Goal: Transaction & Acquisition: Purchase product/service

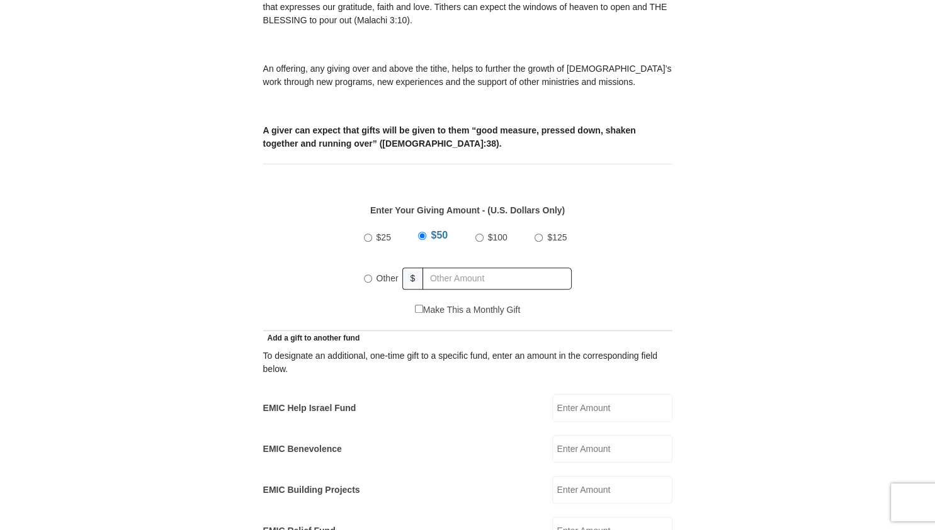
scroll to position [465, 0]
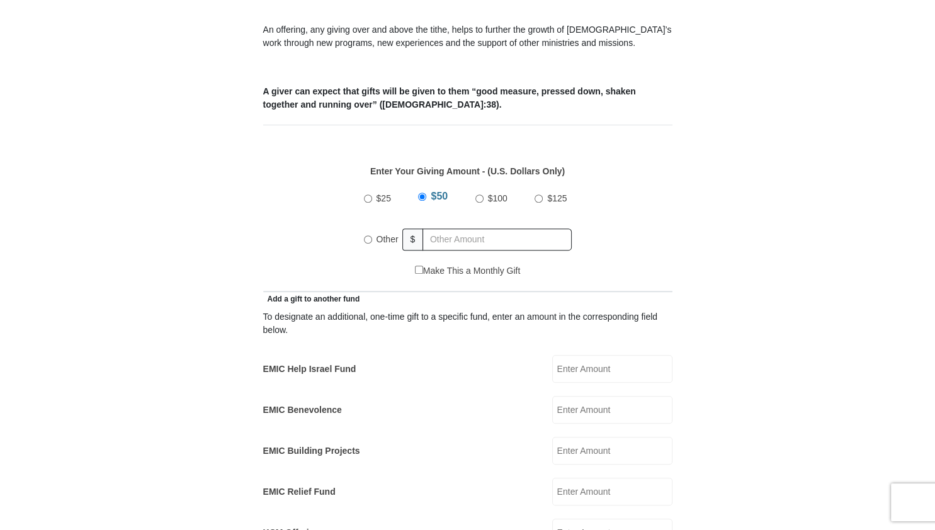
click at [369, 235] on input "Other" at bounding box center [368, 239] width 8 height 8
radio input "true"
click at [462, 229] on input "text" at bounding box center [500, 240] width 144 height 22
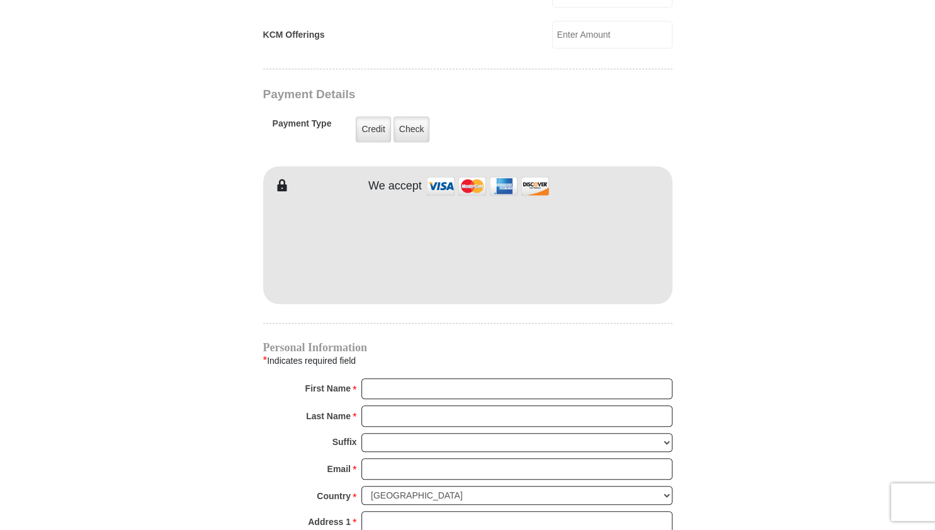
scroll to position [997, 0]
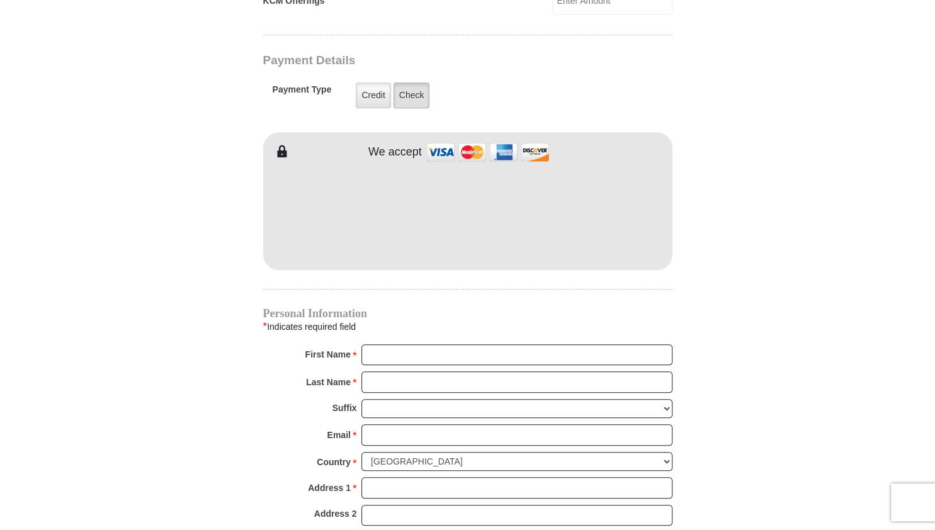
type input "98.00"
click at [412, 82] on label "Check" at bounding box center [412, 95] width 37 height 26
click at [0, 0] on input "Check" at bounding box center [0, 0] width 0 height 0
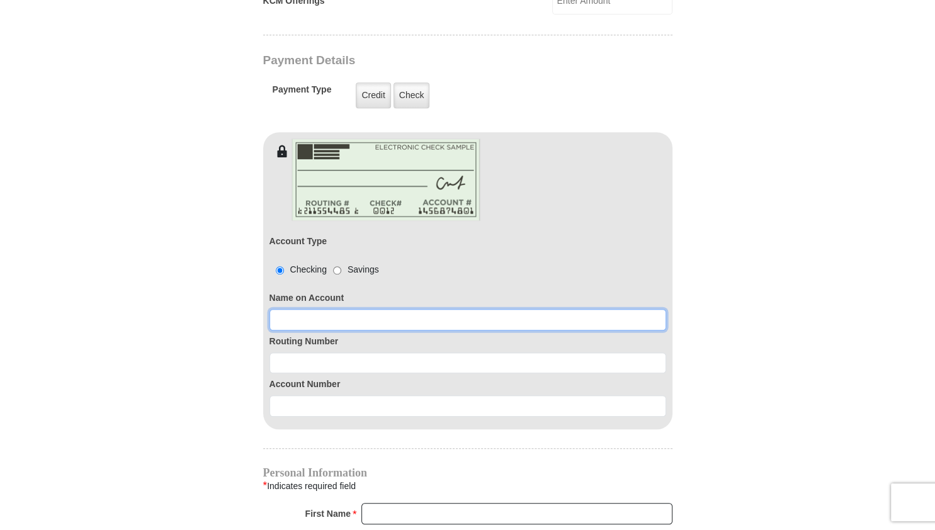
click at [336, 309] on input at bounding box center [467, 319] width 397 height 21
type input "Beth Bowman"
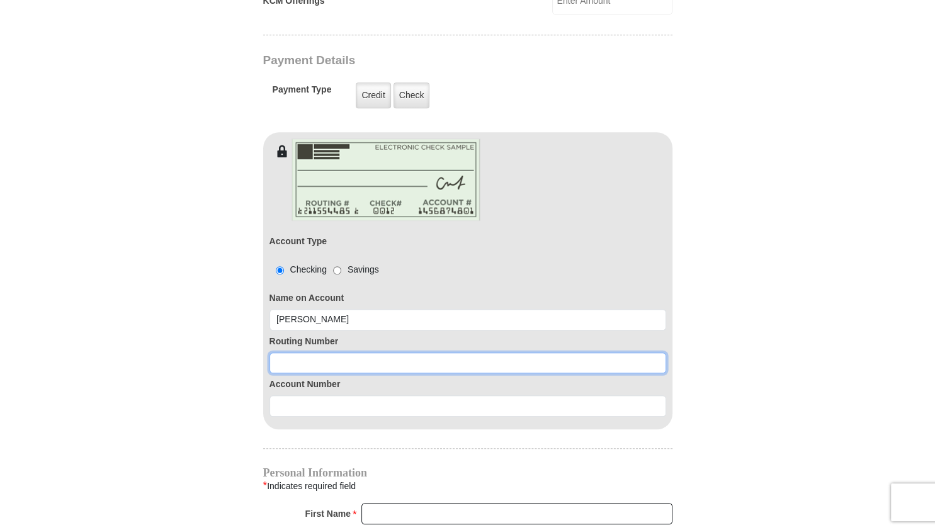
click at [324, 353] on input at bounding box center [467, 363] width 397 height 21
click at [318, 374] on input "101105354" at bounding box center [467, 363] width 397 height 21
type input "101105354"
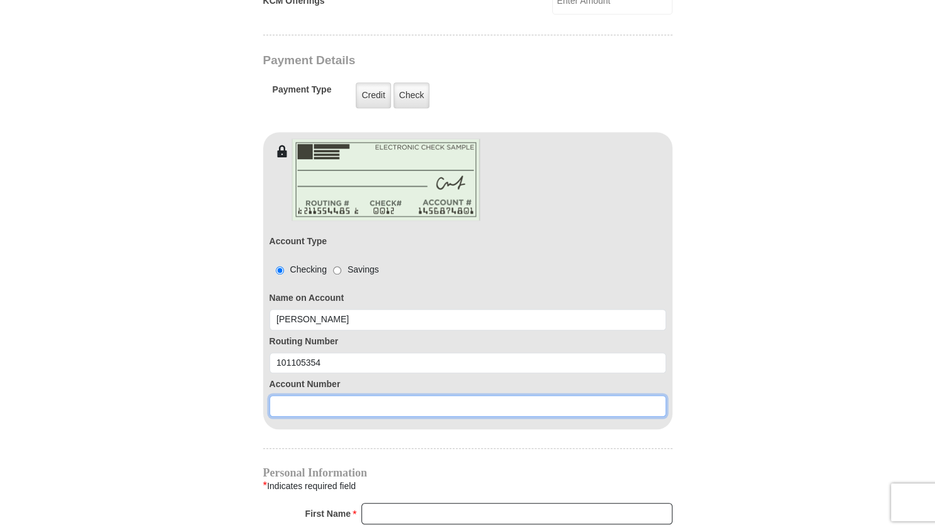
click at [318, 395] on input at bounding box center [467, 405] width 397 height 21
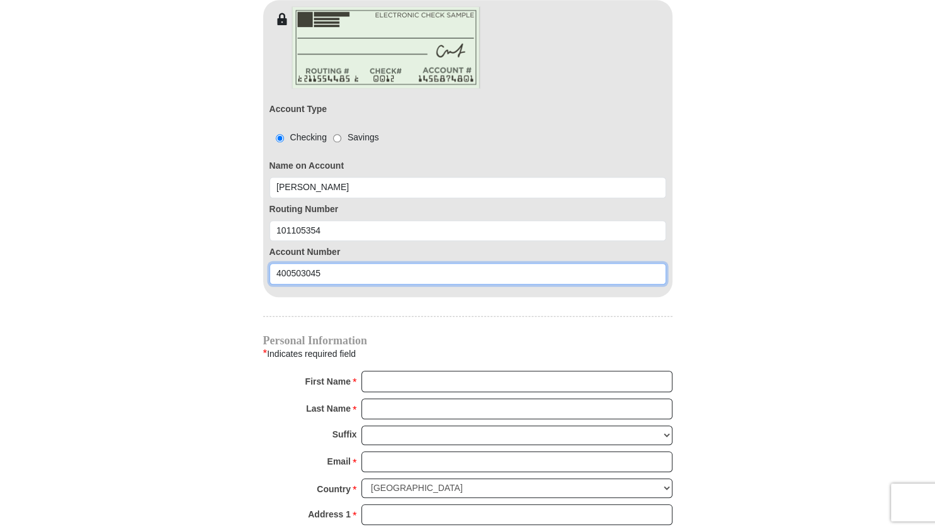
scroll to position [1130, 0]
type input "400503045"
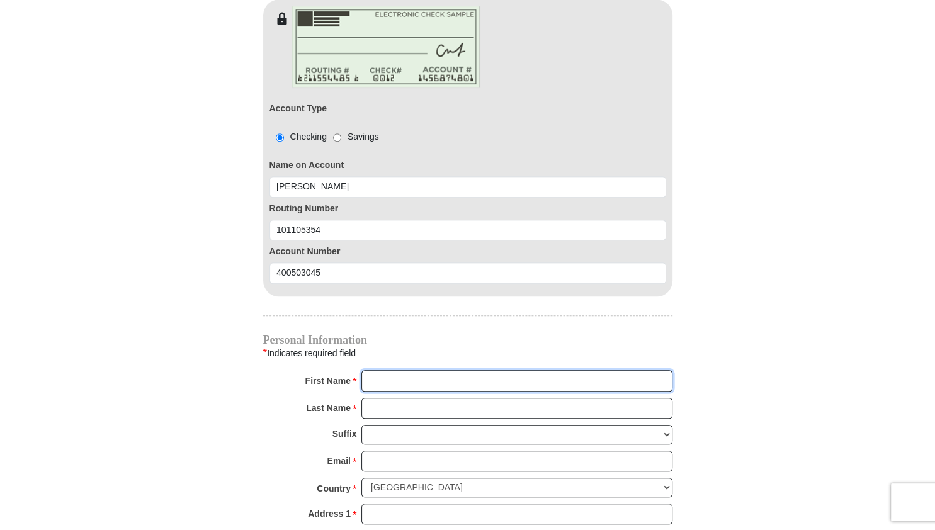
click at [402, 370] on input "First Name *" at bounding box center [516, 380] width 311 height 21
type input "Beth"
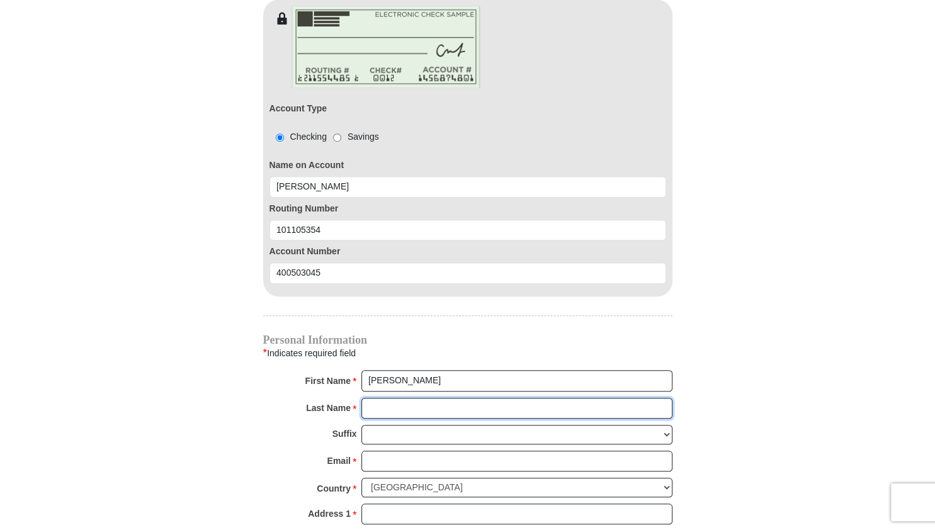
click at [396, 398] on input "Last Name *" at bounding box center [516, 408] width 311 height 21
type input "Bowman"
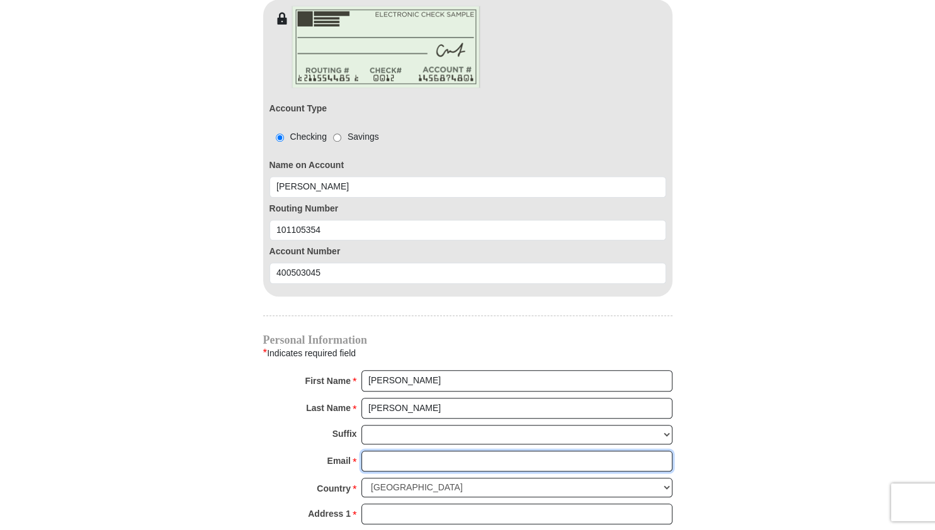
click at [392, 451] on input "Email *" at bounding box center [516, 461] width 311 height 21
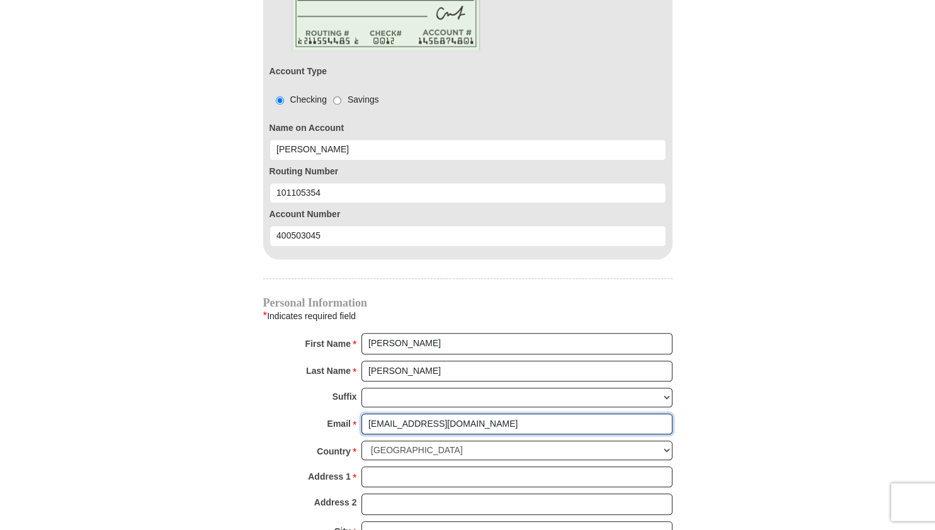
scroll to position [1196, 0]
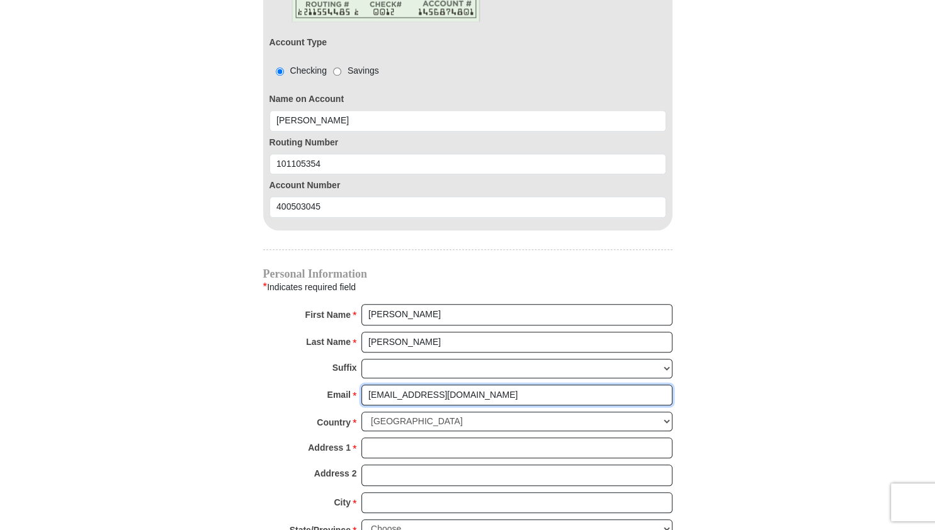
type input "renewedbeth@gmail.com"
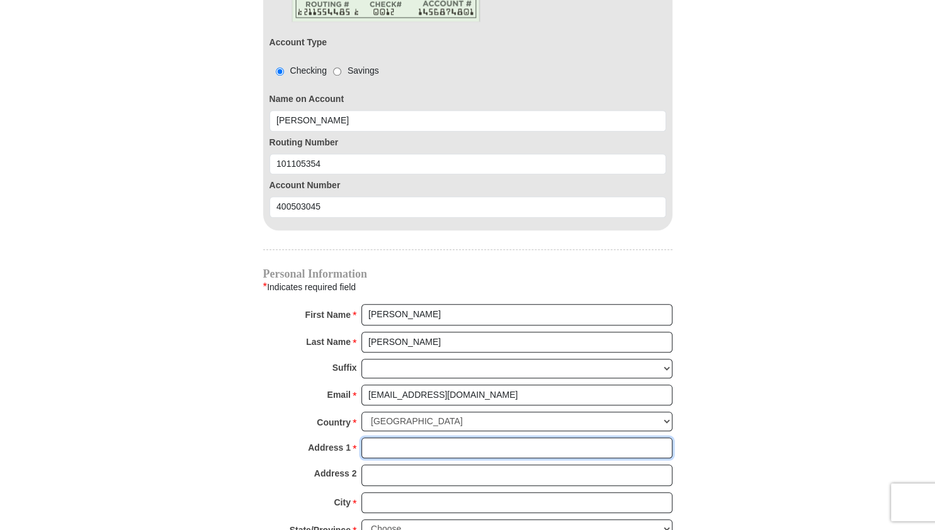
click at [404, 438] on input "Address 1 *" at bounding box center [516, 448] width 311 height 21
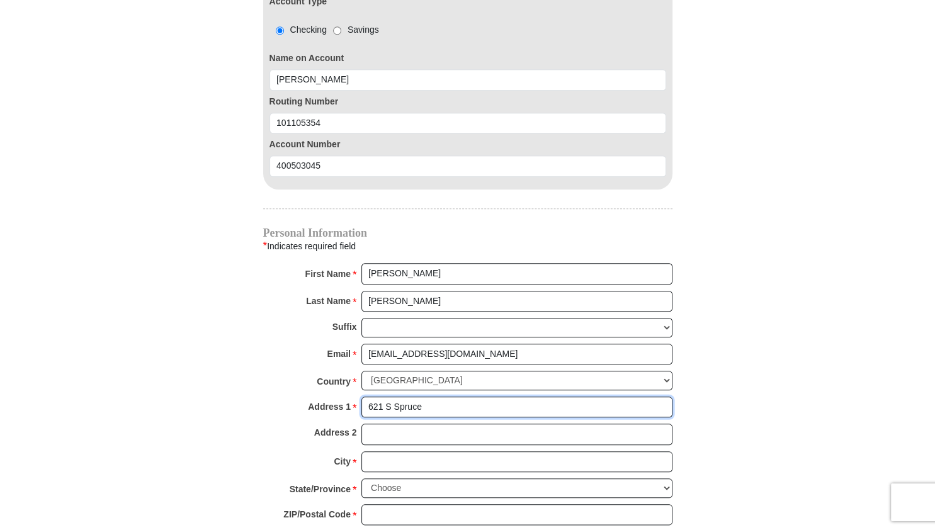
scroll to position [1263, 0]
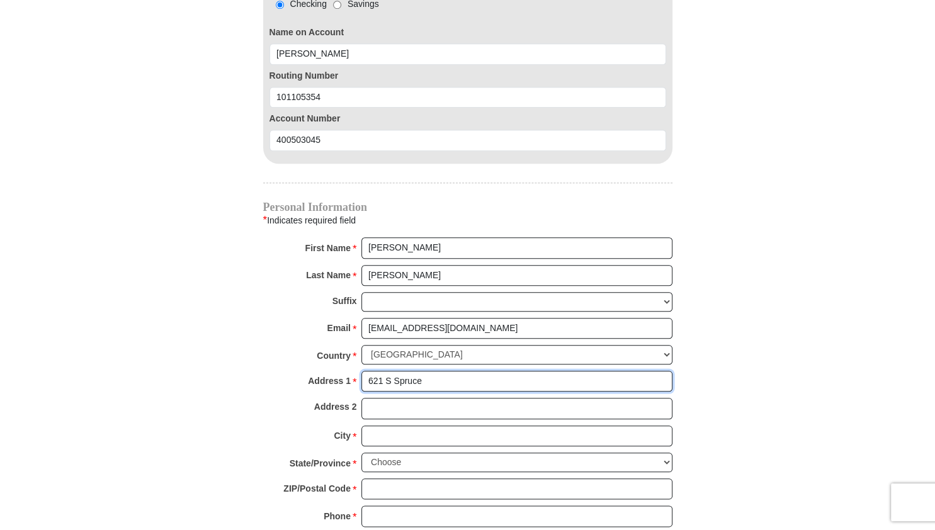
type input "621 S Spruce"
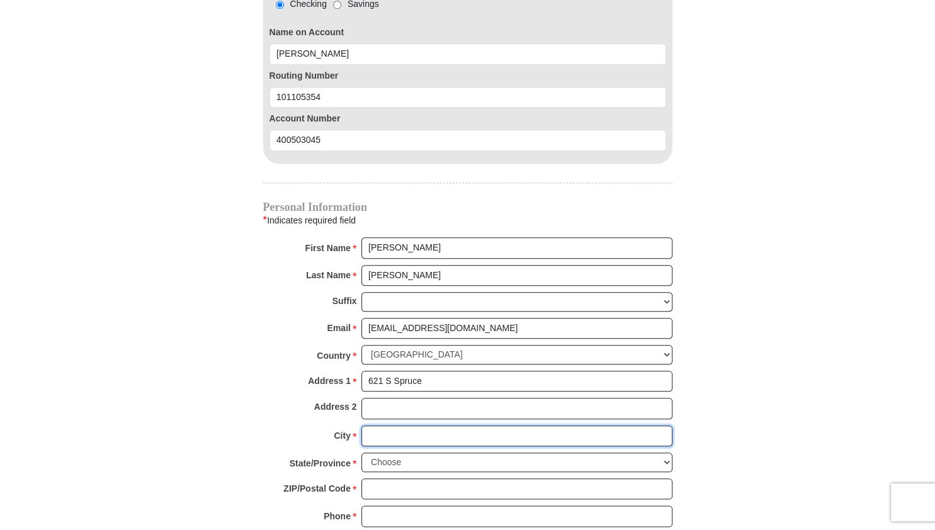
click at [405, 426] on input "City *" at bounding box center [516, 436] width 311 height 21
type input "Goddard"
click at [361, 453] on select "Choose Alabama Alaska American Samoa Arizona Arkansas Armed Forces Americas Arm…" at bounding box center [516, 463] width 311 height 20
select select "KS"
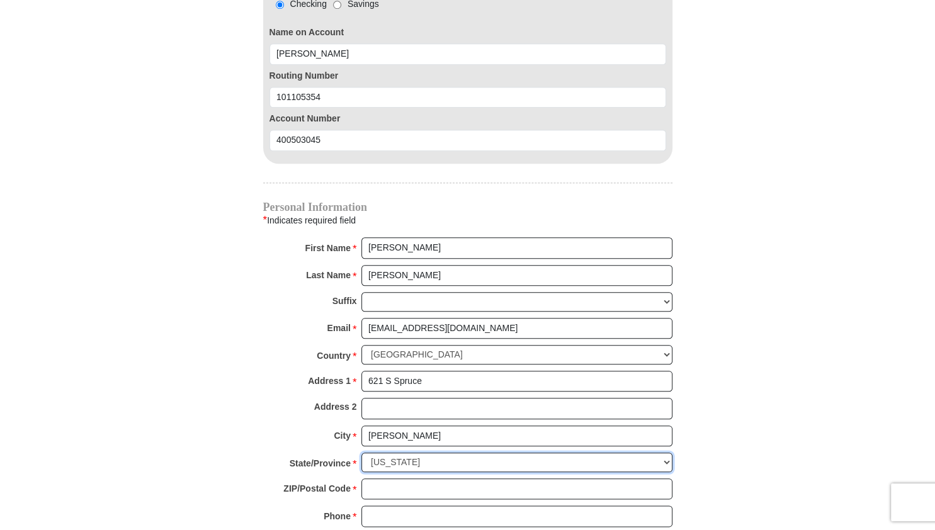
click option "Kansas" at bounding box center [0, 0] width 0 height 0
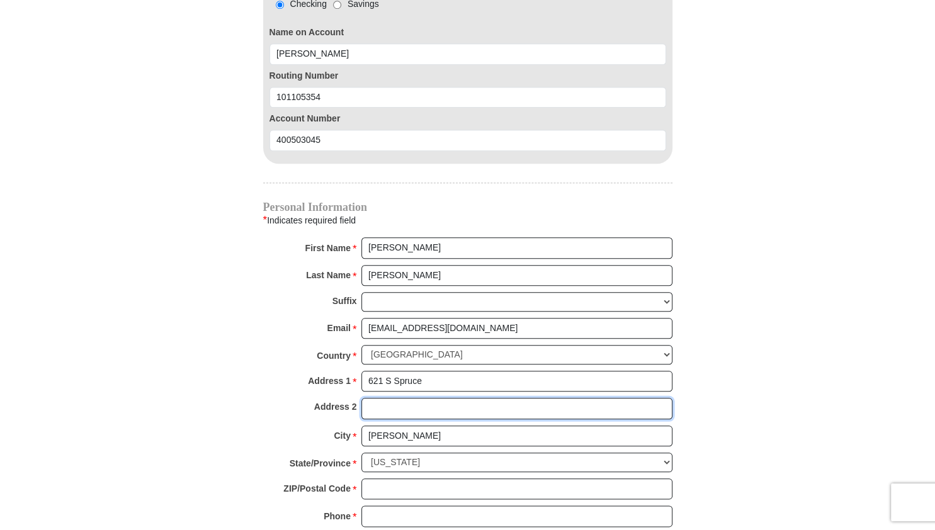
click at [422, 398] on input "Address 2" at bounding box center [516, 408] width 311 height 21
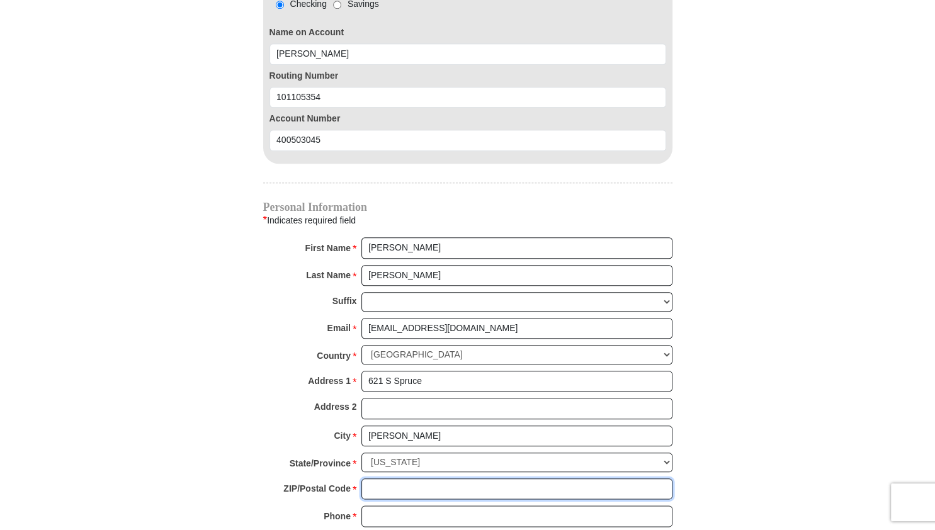
click at [392, 479] on input "ZIP/Postal Code *" at bounding box center [516, 489] width 311 height 21
type input "67052"
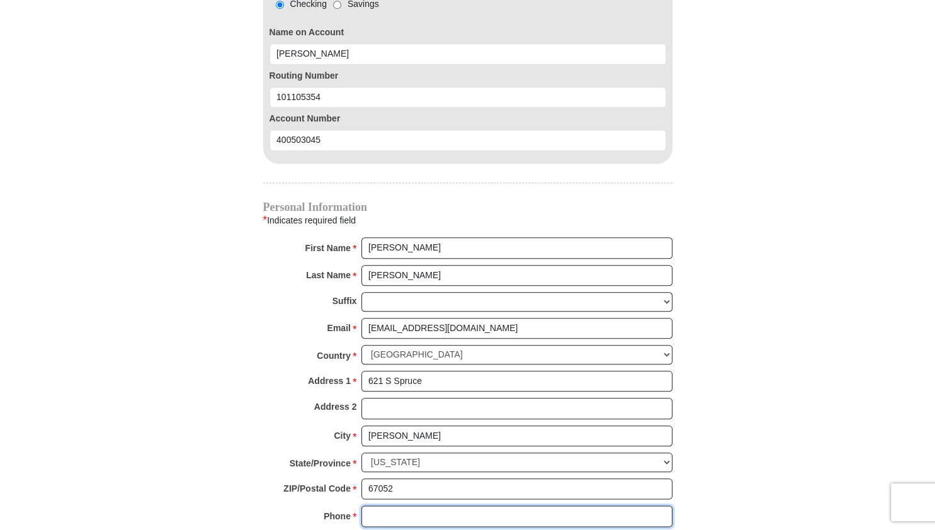
click at [390, 506] on input "Phone * *" at bounding box center [516, 516] width 311 height 21
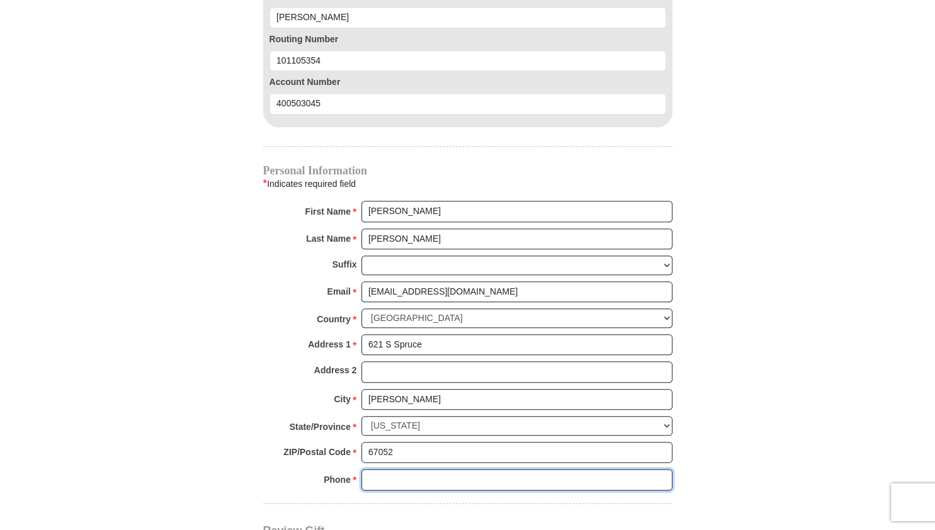
scroll to position [1330, 0]
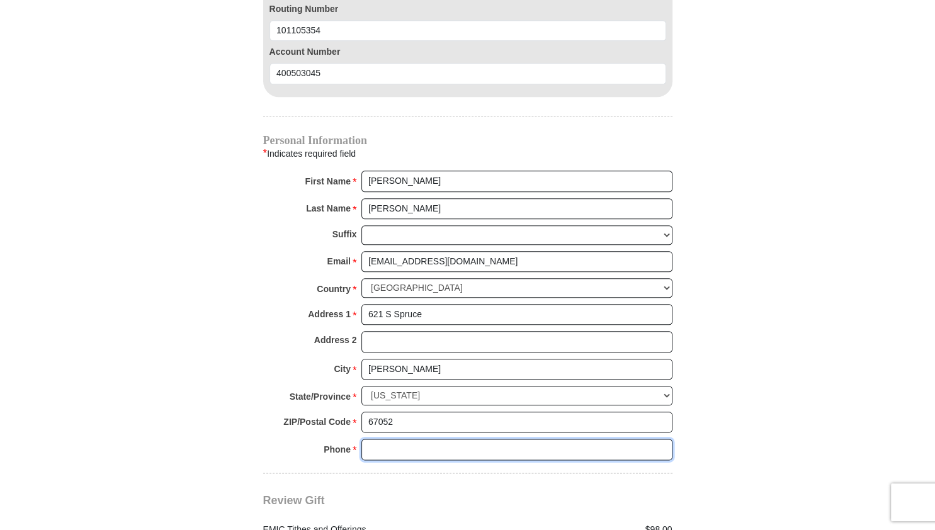
click at [383, 439] on input "Phone * *" at bounding box center [516, 449] width 311 height 21
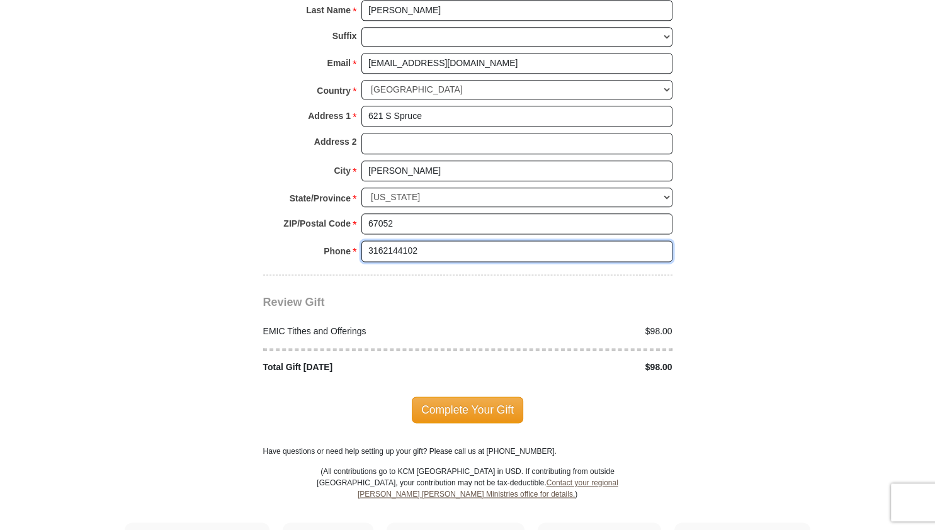
scroll to position [1529, 0]
type input "3162144102"
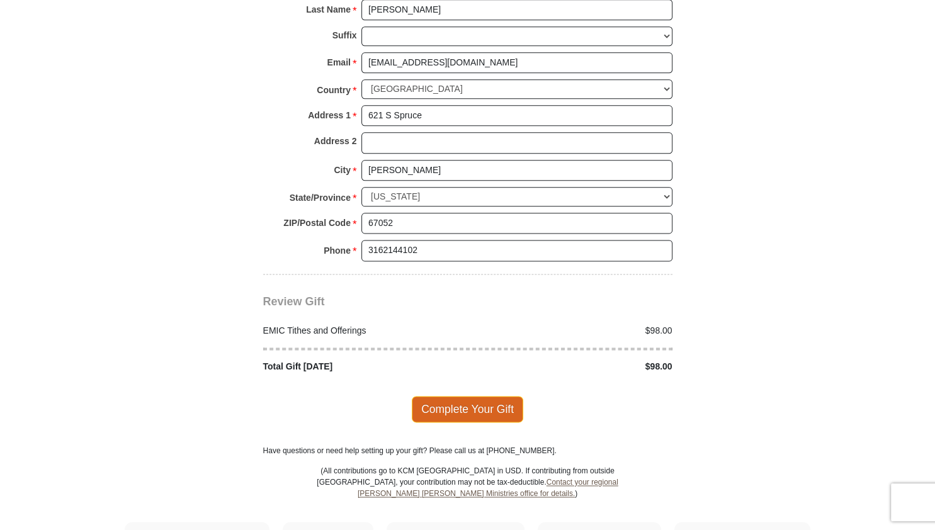
click at [460, 396] on span "Complete Your Gift" at bounding box center [467, 409] width 111 height 26
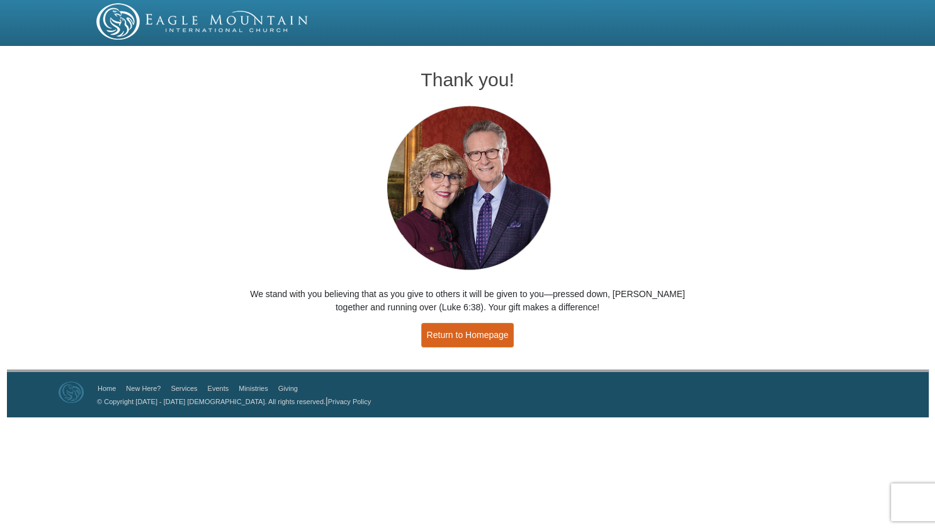
click at [467, 334] on link "Return to Homepage" at bounding box center [467, 335] width 93 height 25
